Goal: Navigation & Orientation: Find specific page/section

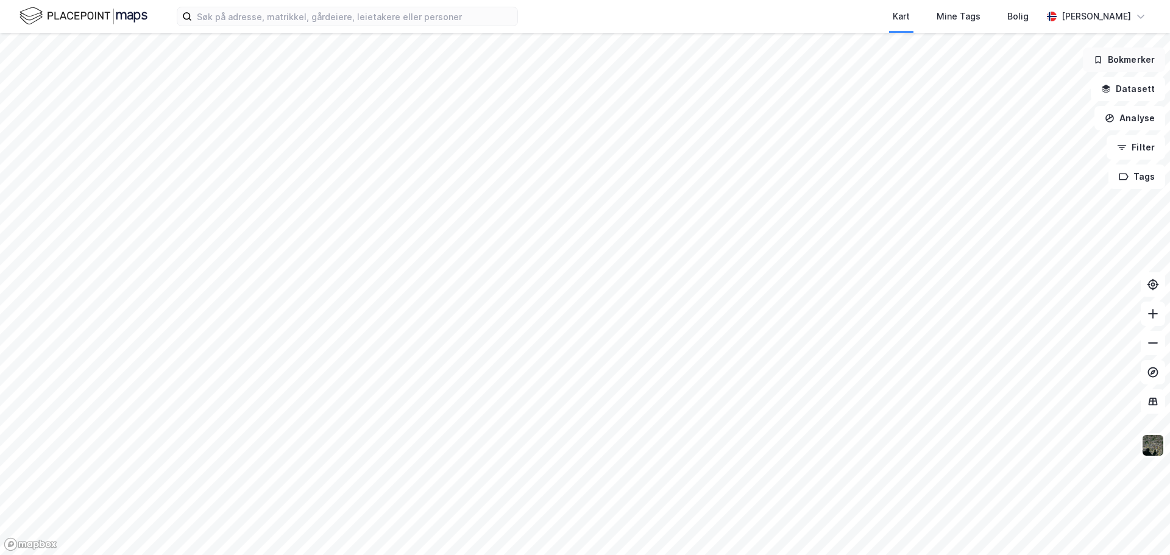
click at [1129, 60] on button "Bokmerker" at bounding box center [1123, 60] width 82 height 24
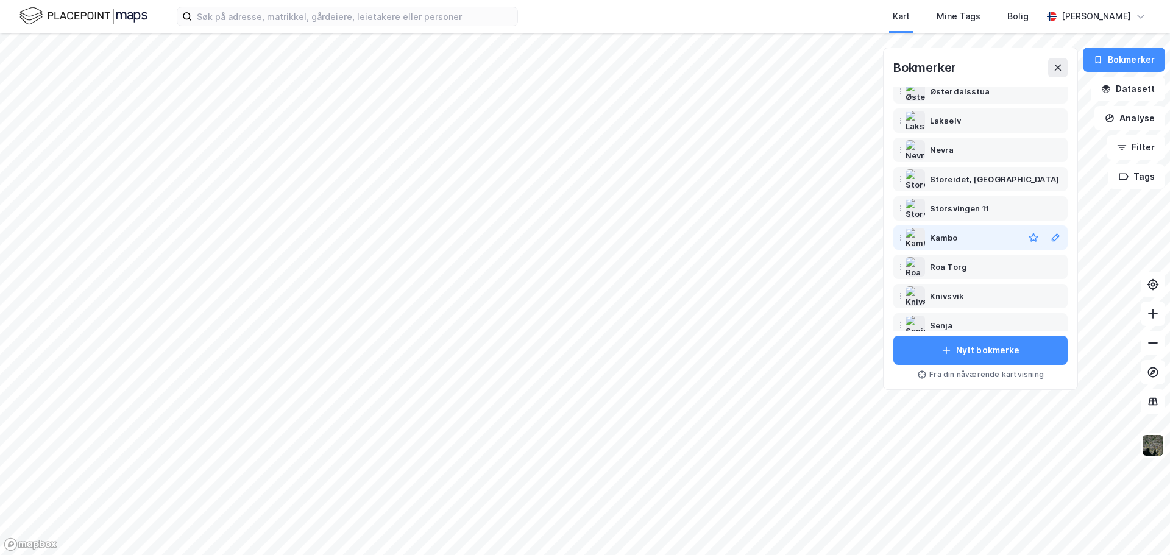
scroll to position [55, 0]
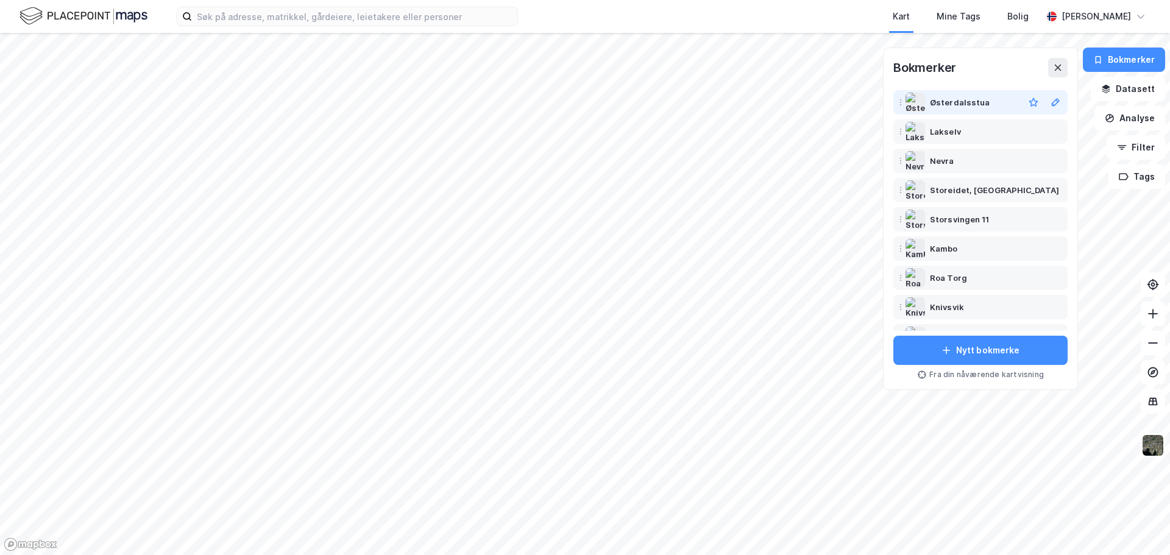
click at [979, 104] on div "Østerdalsstua" at bounding box center [960, 102] width 60 height 15
